Goal: Information Seeking & Learning: Learn about a topic

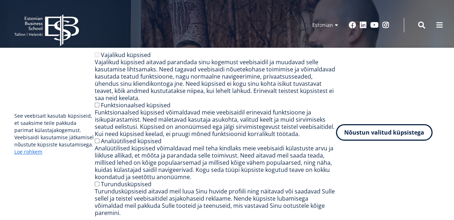
click at [394, 138] on button "Nõustun valitud küpsistega" at bounding box center [384, 132] width 97 height 17
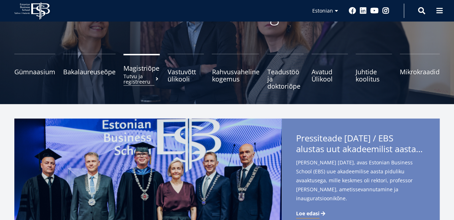
scroll to position [67, 0]
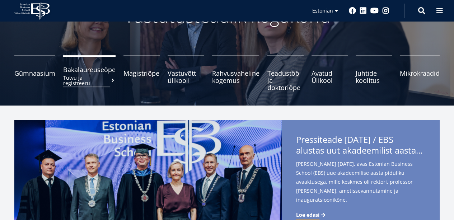
click at [94, 73] on span "Bakalaureuseõpe Tutvu ja registreeru" at bounding box center [89, 69] width 52 height 7
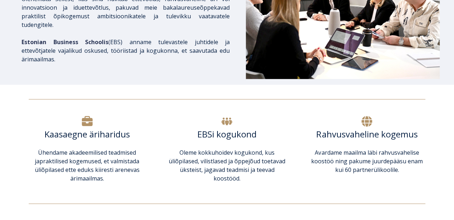
scroll to position [154, 0]
drag, startPoint x: 196, startPoint y: 84, endPoint x: 357, endPoint y: 103, distance: 161.8
click at [357, 103] on div at bounding box center [227, 95] width 454 height 22
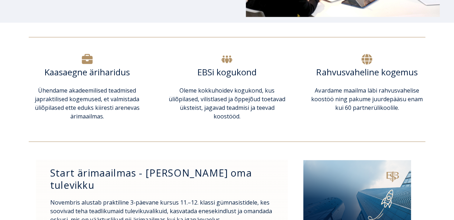
click at [89, 113] on span "praktilised kogemused, et valmistada üliõpilased ette eduks kiiresti arenevas ä…" at bounding box center [87, 107] width 105 height 25
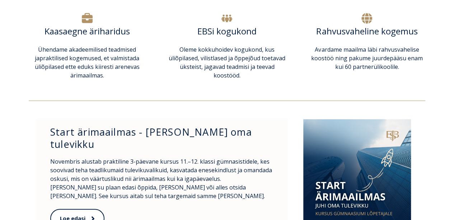
scroll to position [261, 0]
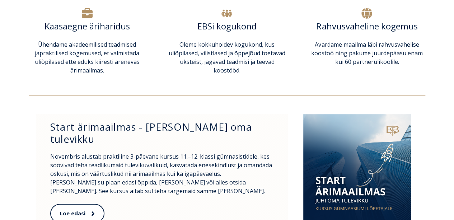
click at [82, 14] on icon at bounding box center [87, 13] width 11 height 10
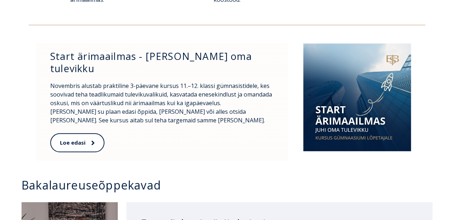
scroll to position [334, 0]
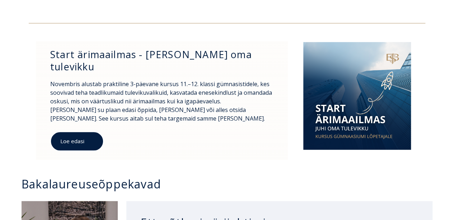
click at [87, 138] on span at bounding box center [88, 141] width 9 height 7
